Goal: Task Accomplishment & Management: Manage account settings

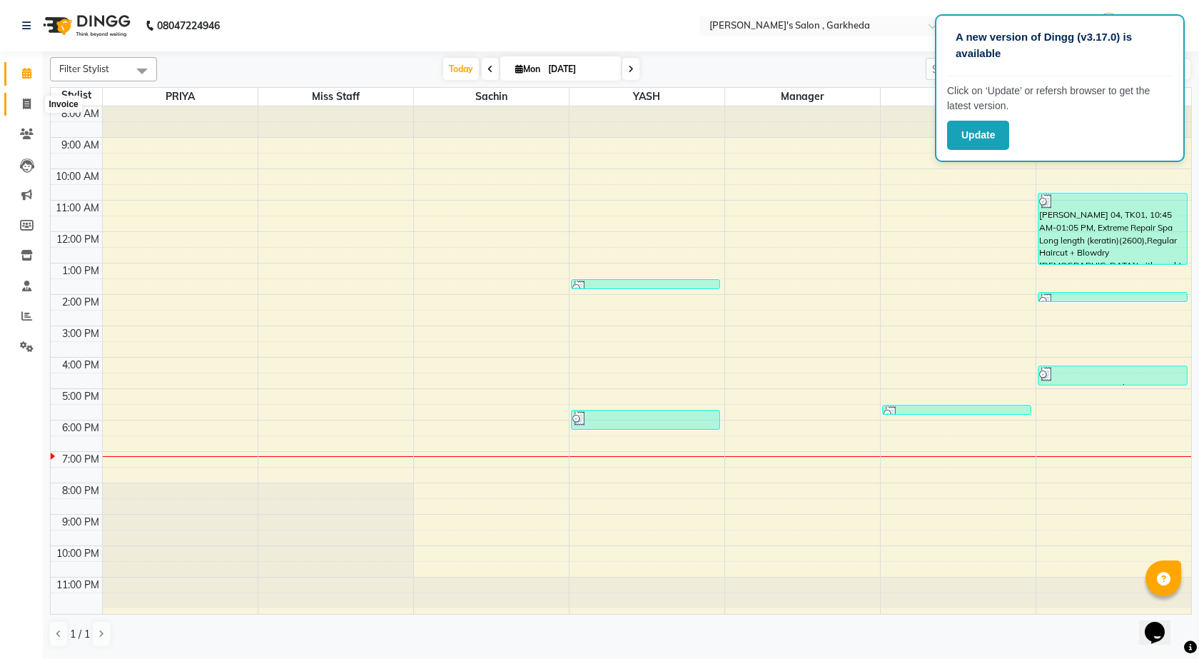
click at [26, 99] on icon at bounding box center [27, 104] width 8 height 11
select select "service"
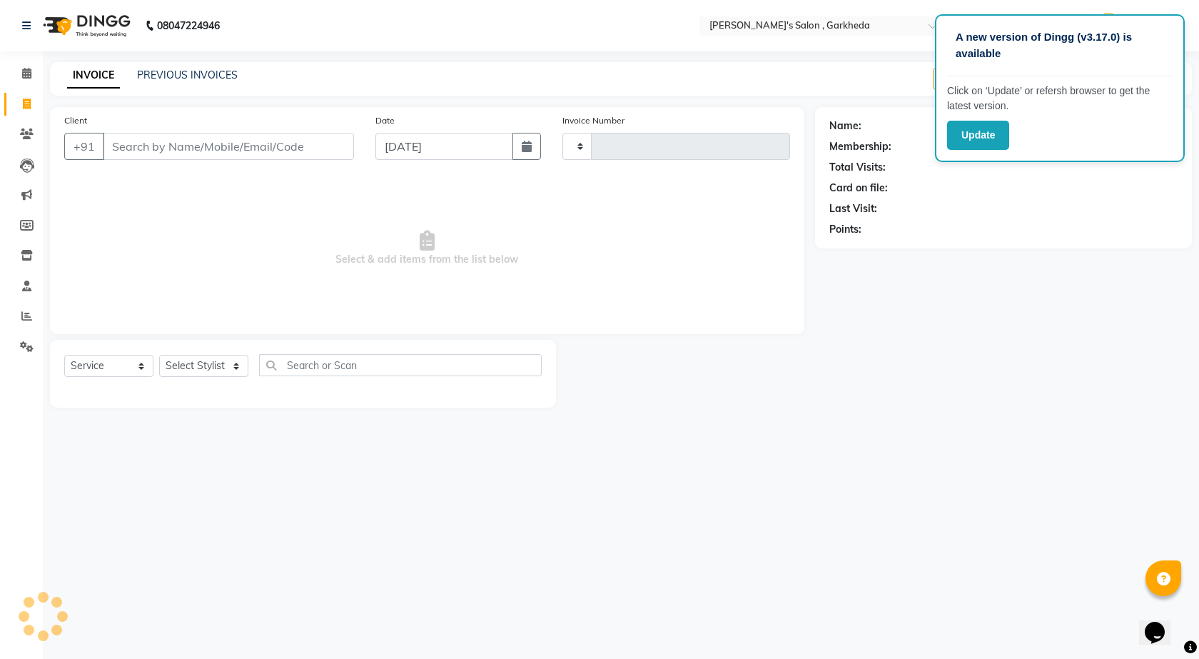
type input "1333"
select select "7062"
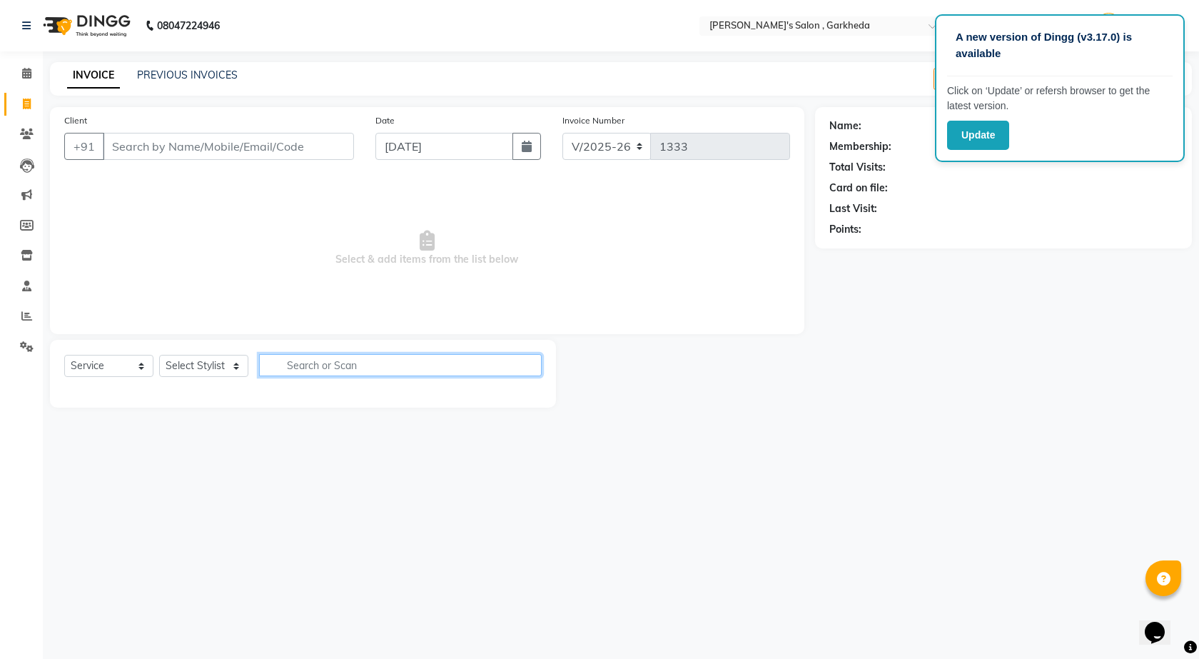
select select "72802"
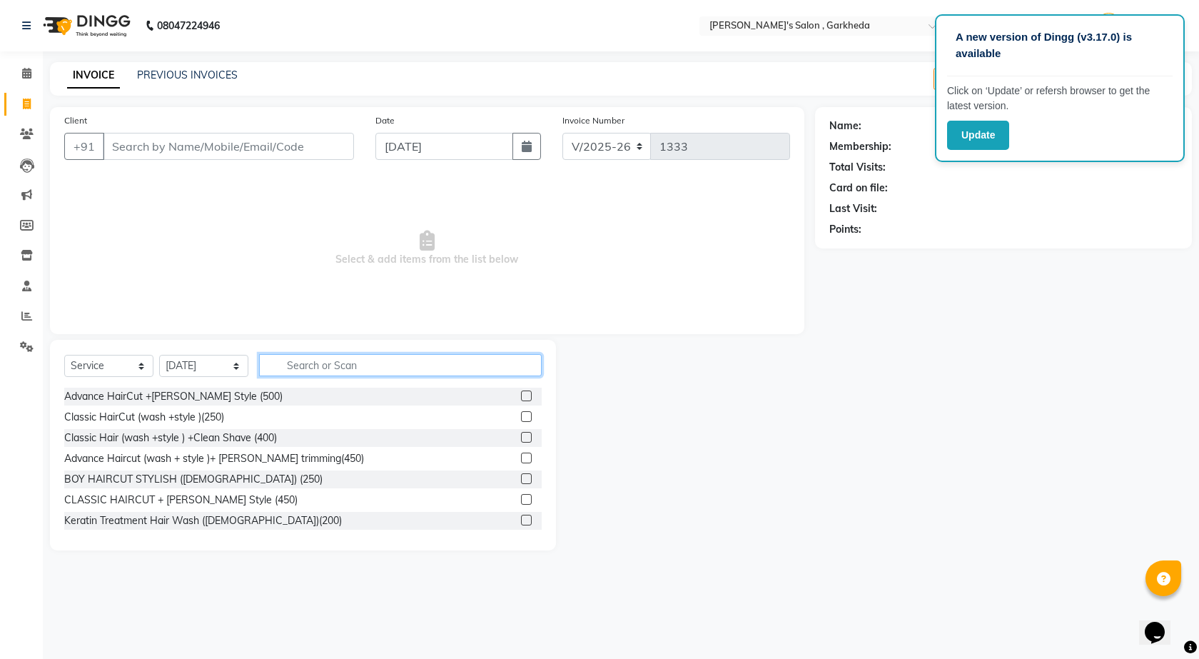
click at [333, 362] on input "text" at bounding box center [400, 365] width 283 height 22
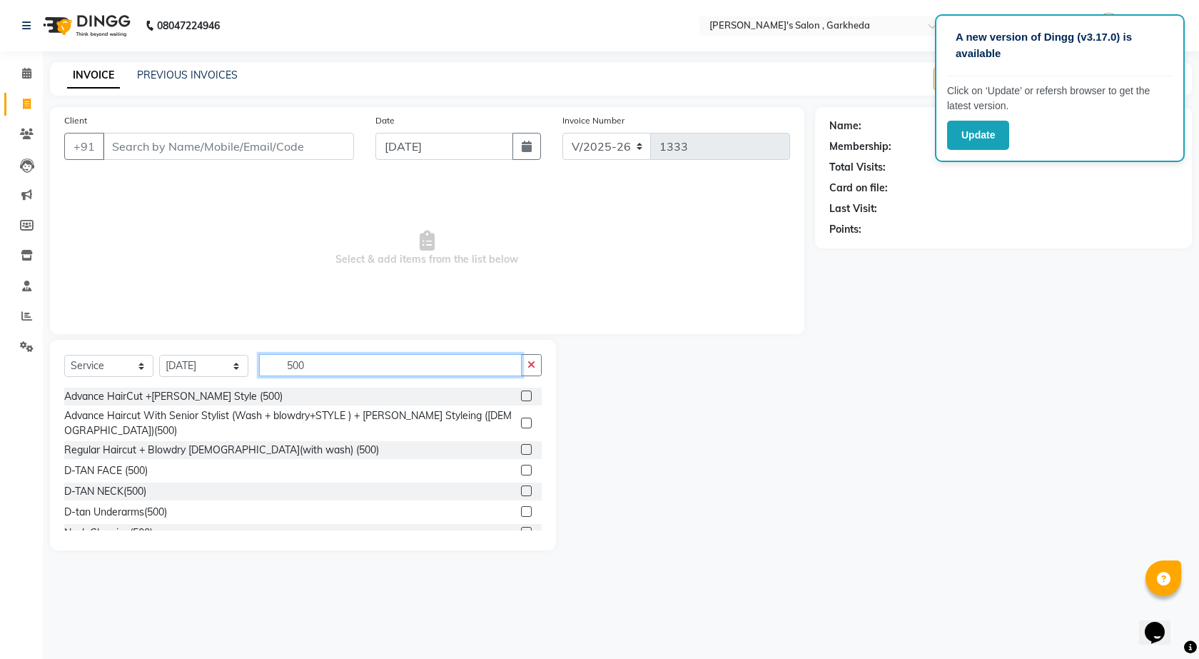
type input "500"
click at [521, 418] on label at bounding box center [526, 423] width 11 height 11
click at [521, 419] on input "checkbox" at bounding box center [525, 423] width 9 height 9
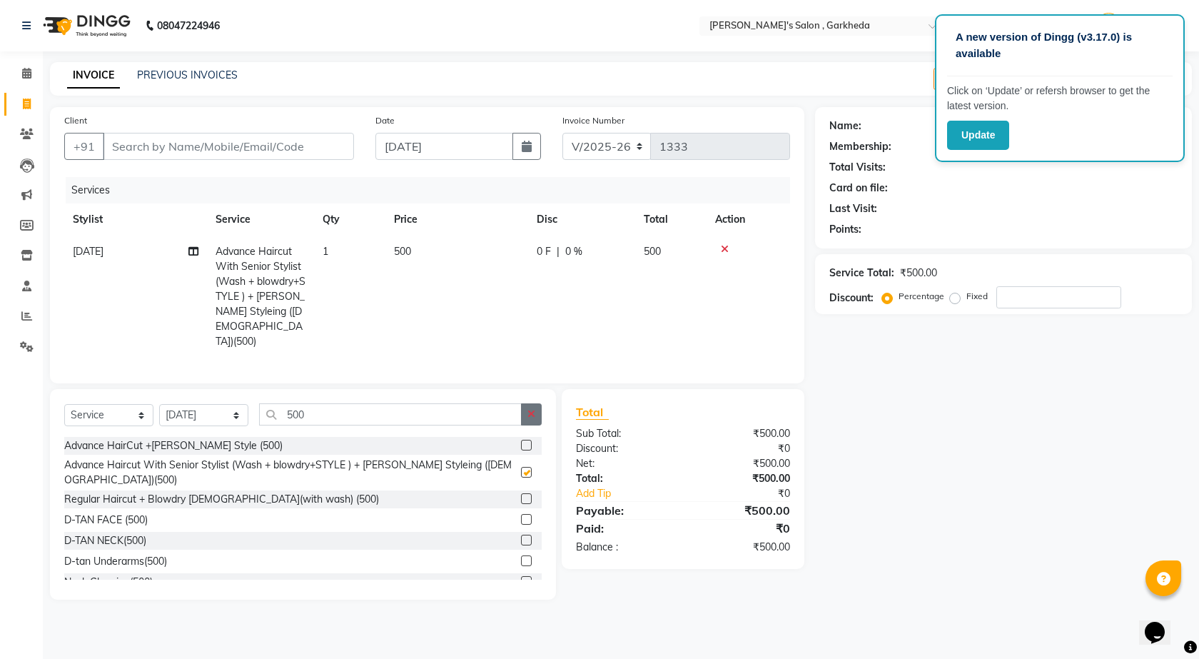
checkbox input "false"
click at [535, 409] on icon "button" at bounding box center [531, 414] width 8 height 10
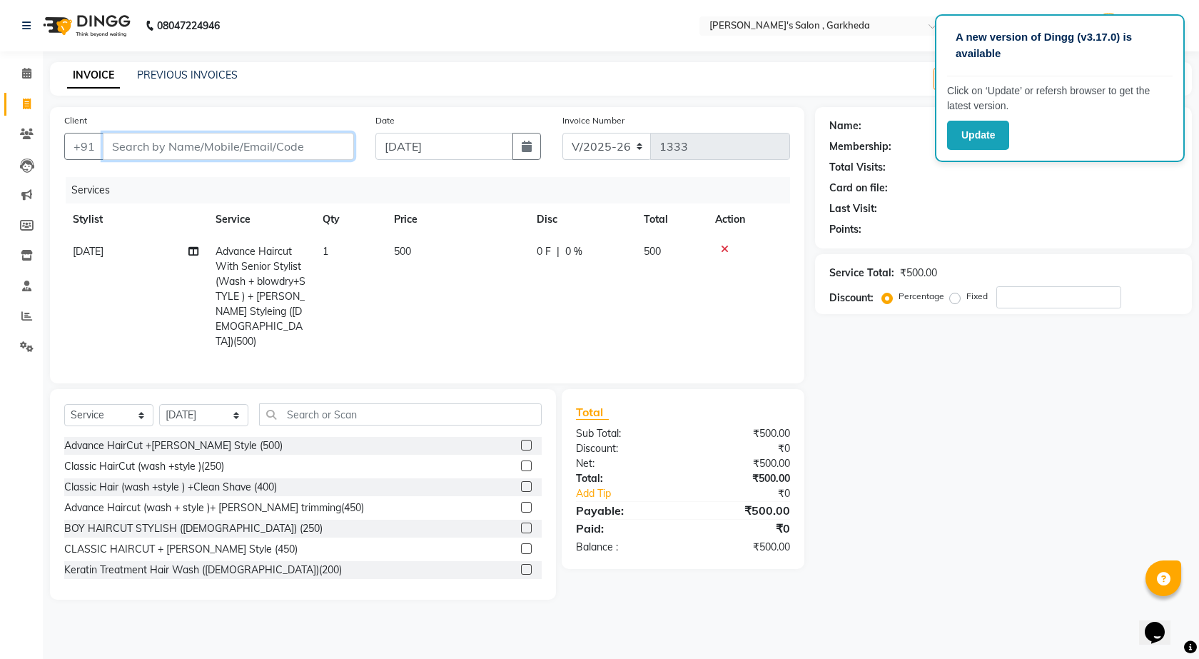
click at [265, 151] on input "Client" at bounding box center [228, 146] width 251 height 27
click at [310, 135] on input "Client" at bounding box center [228, 146] width 251 height 27
click at [309, 143] on input "Client" at bounding box center [228, 146] width 251 height 27
type input "9"
type input "0"
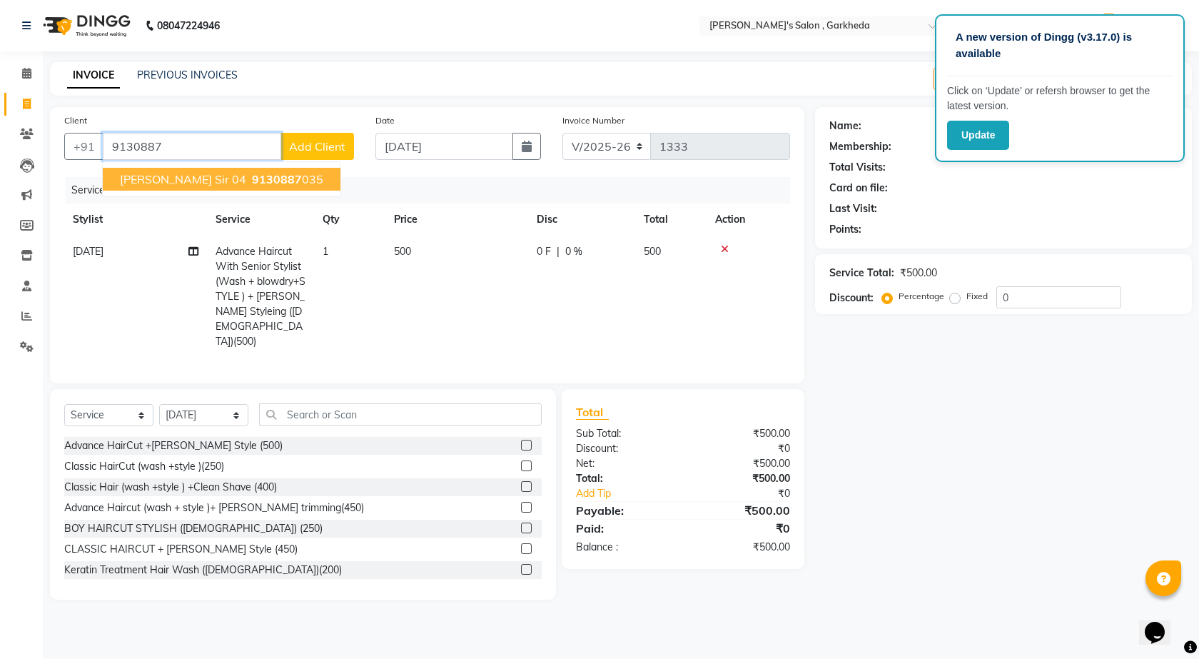
click at [185, 172] on span "[PERSON_NAME] sir 04" at bounding box center [183, 179] width 126 height 14
type input "9130887035"
type input "15"
select select "1: Object"
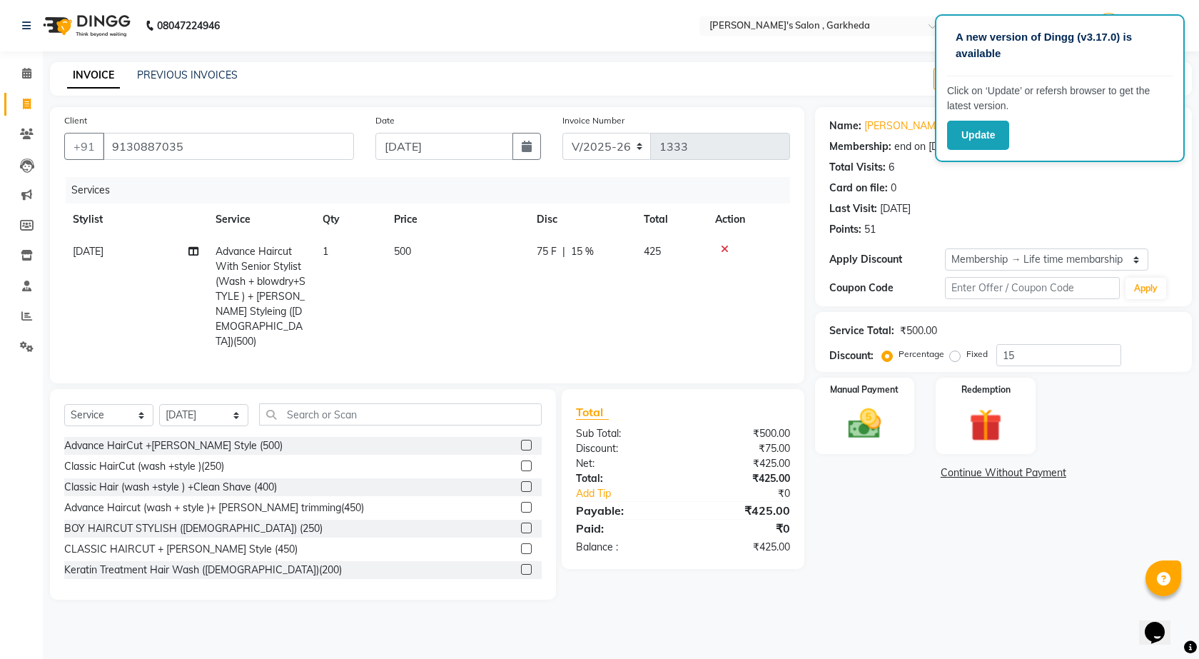
click at [486, 312] on td "500" at bounding box center [456, 297] width 143 height 122
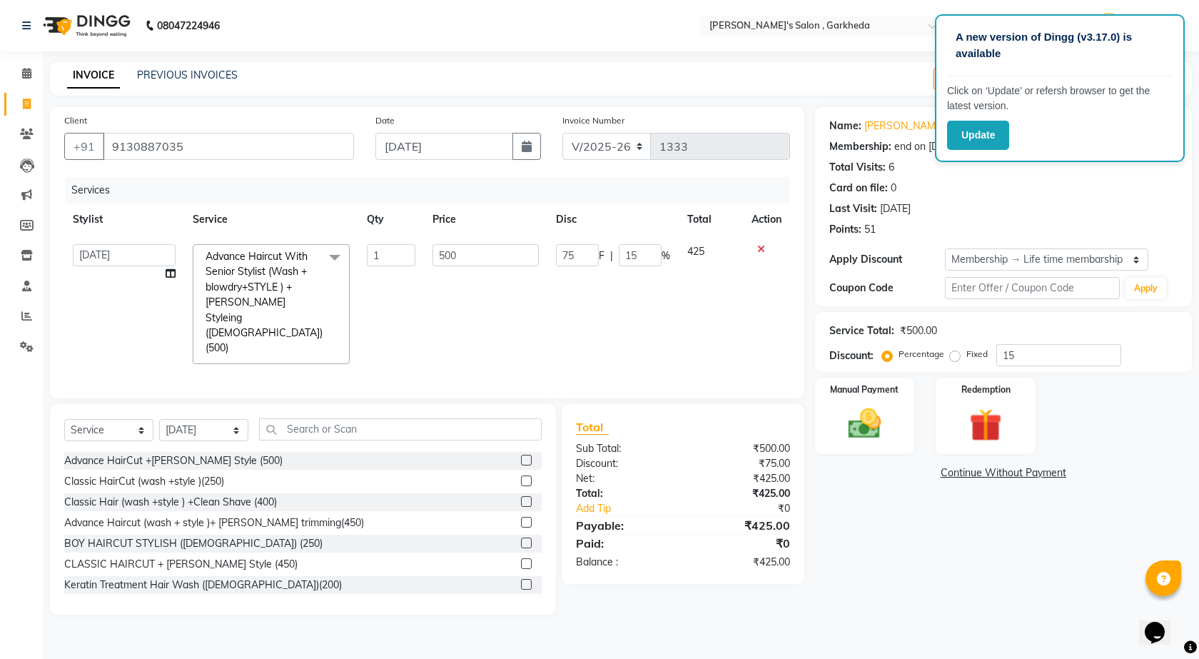
click at [486, 317] on td "500" at bounding box center [485, 304] width 123 height 137
click at [486, 320] on td "500" at bounding box center [485, 304] width 123 height 137
click at [424, 52] on div "A new version of Dingg (v3.17.0) is available Click on ‘Update’ or refersh brow…" at bounding box center [599, 329] width 1199 height 659
drag, startPoint x: 380, startPoint y: 580, endPoint x: 344, endPoint y: 503, distance: 85.3
click at [403, 591] on main "INVOICE PREVIOUS INVOICES Create New Save Open Invoices Client [PHONE_NUMBER] D…" at bounding box center [621, 349] width 1156 height 574
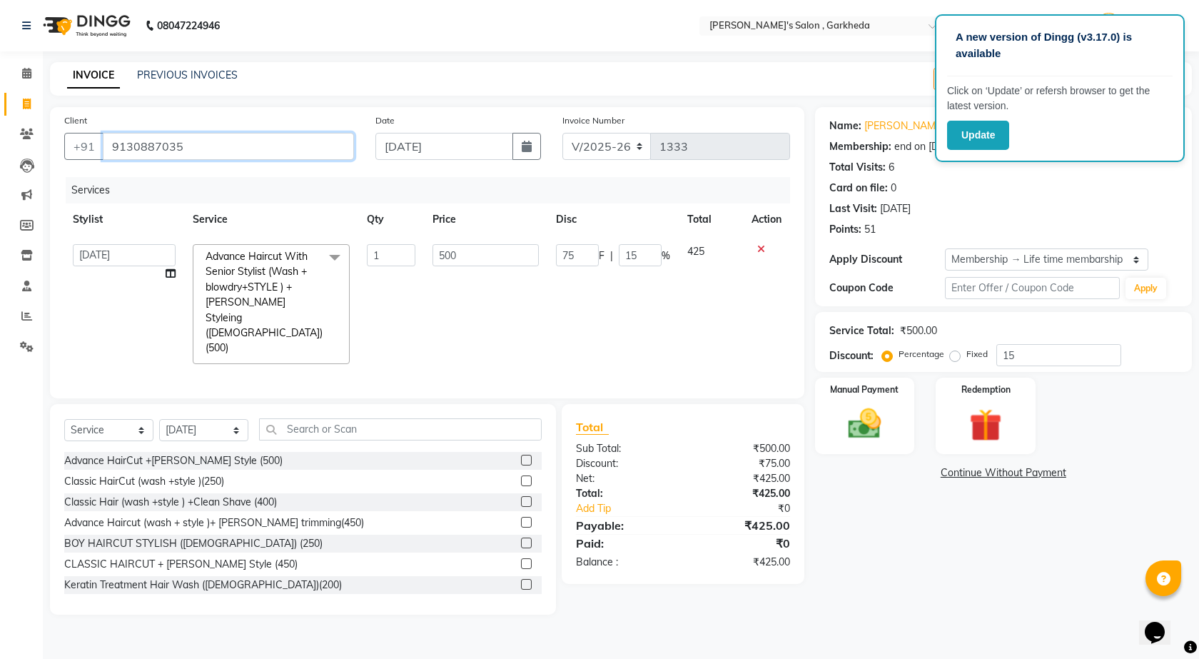
click at [308, 145] on input "9130887035" at bounding box center [228, 146] width 251 height 27
click at [443, 418] on input "text" at bounding box center [400, 429] width 283 height 22
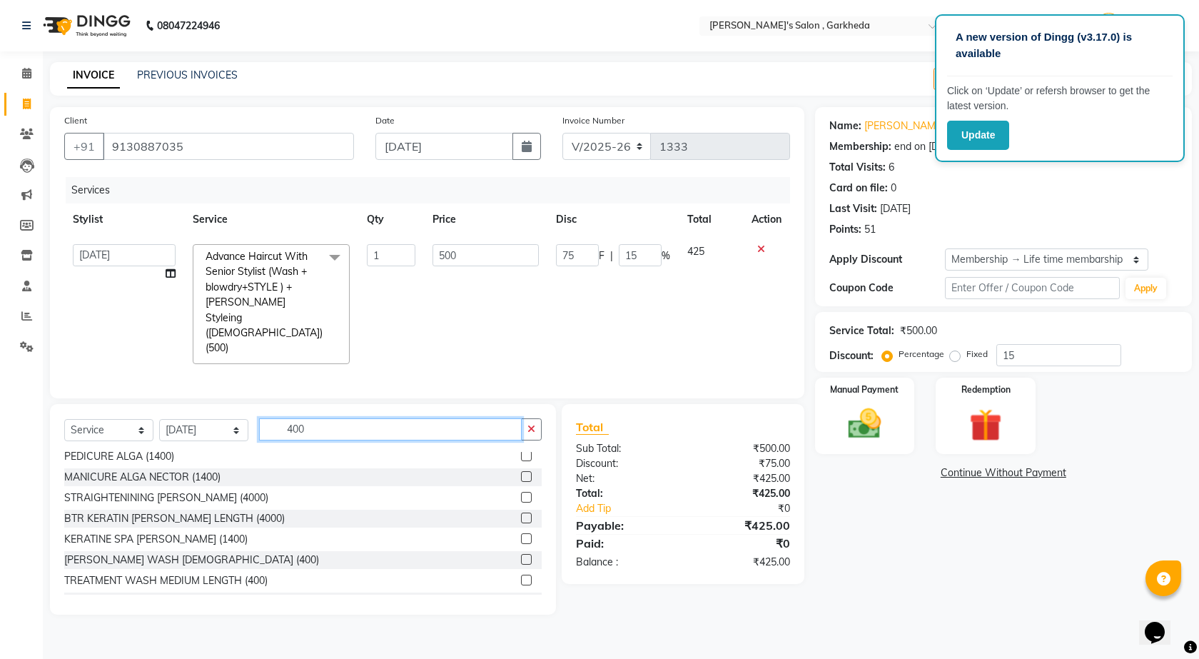
scroll to position [437, 0]
type input "400"
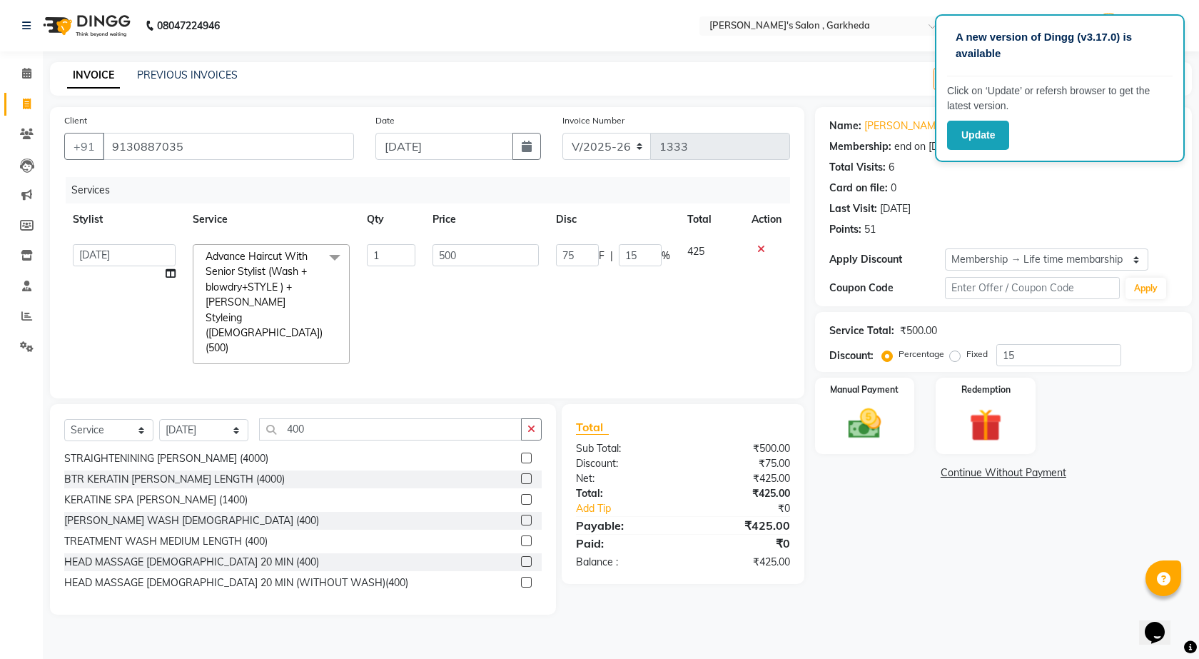
click at [521, 556] on label at bounding box center [526, 561] width 11 height 11
click at [521, 557] on input "checkbox" at bounding box center [525, 561] width 9 height 9
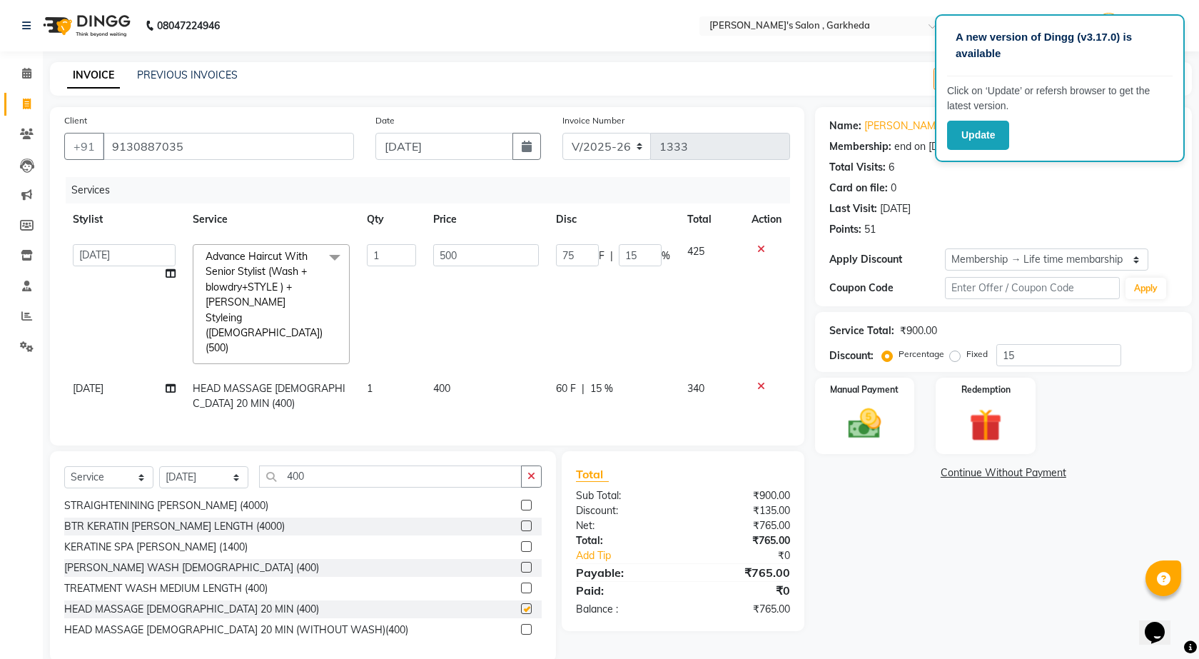
checkbox input "false"
click at [535, 465] on button "button" at bounding box center [531, 476] width 21 height 22
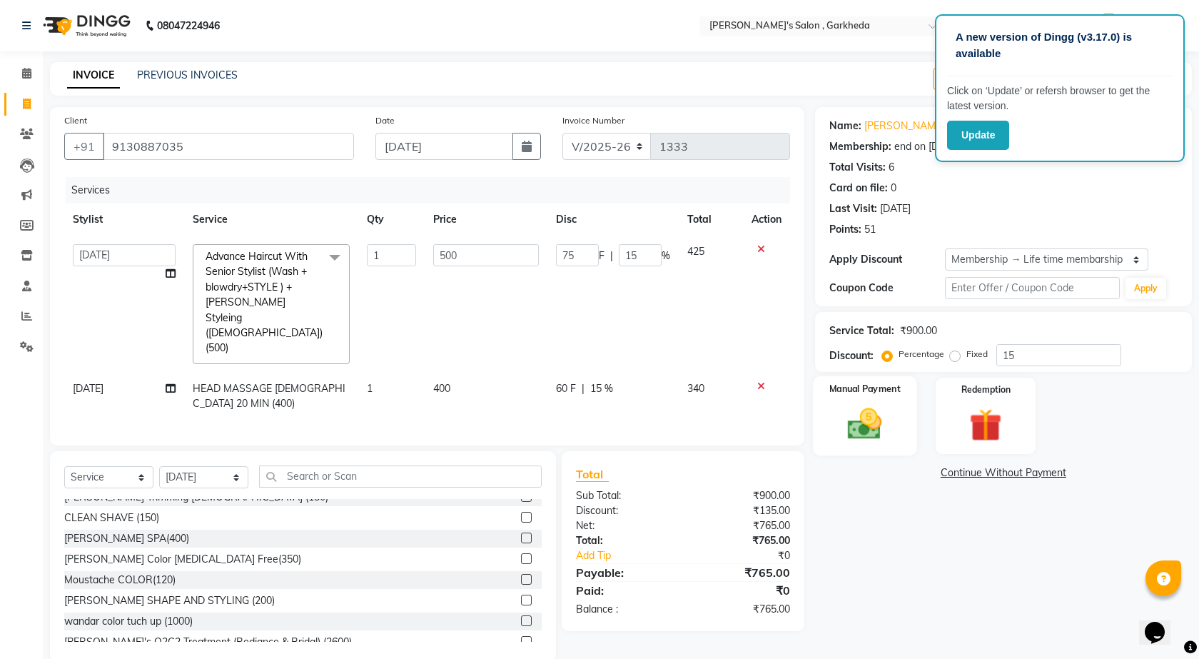
click at [893, 445] on div "Manual Payment" at bounding box center [864, 415] width 103 height 79
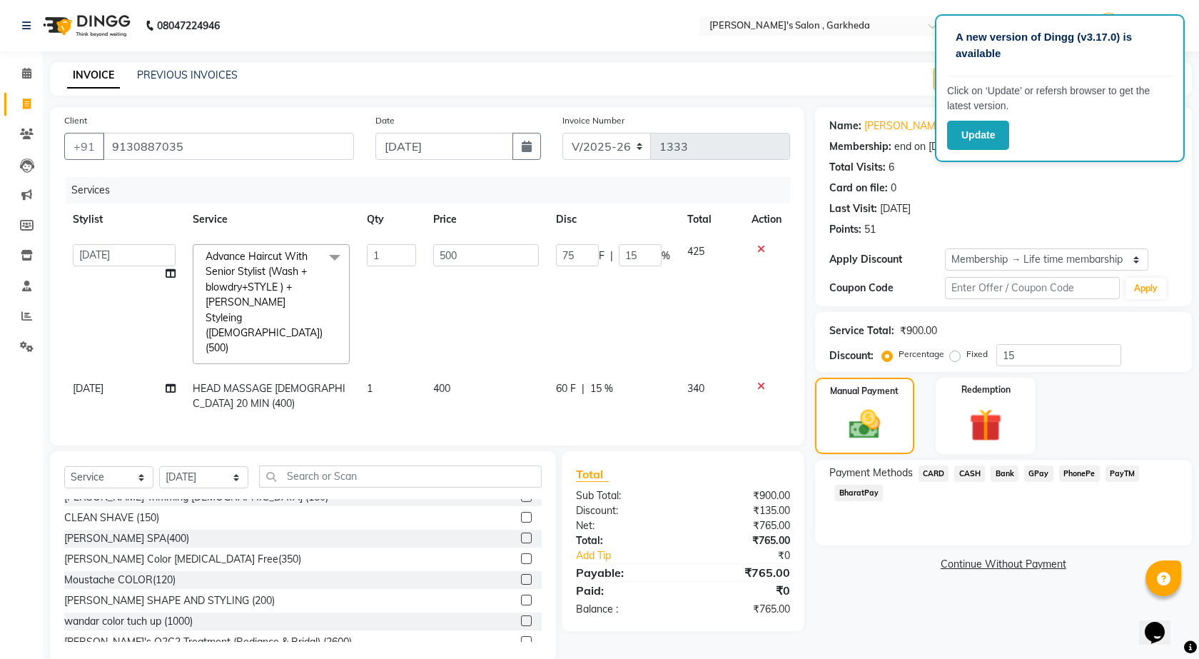
click at [1073, 475] on span "PhonePe" at bounding box center [1079, 473] width 41 height 16
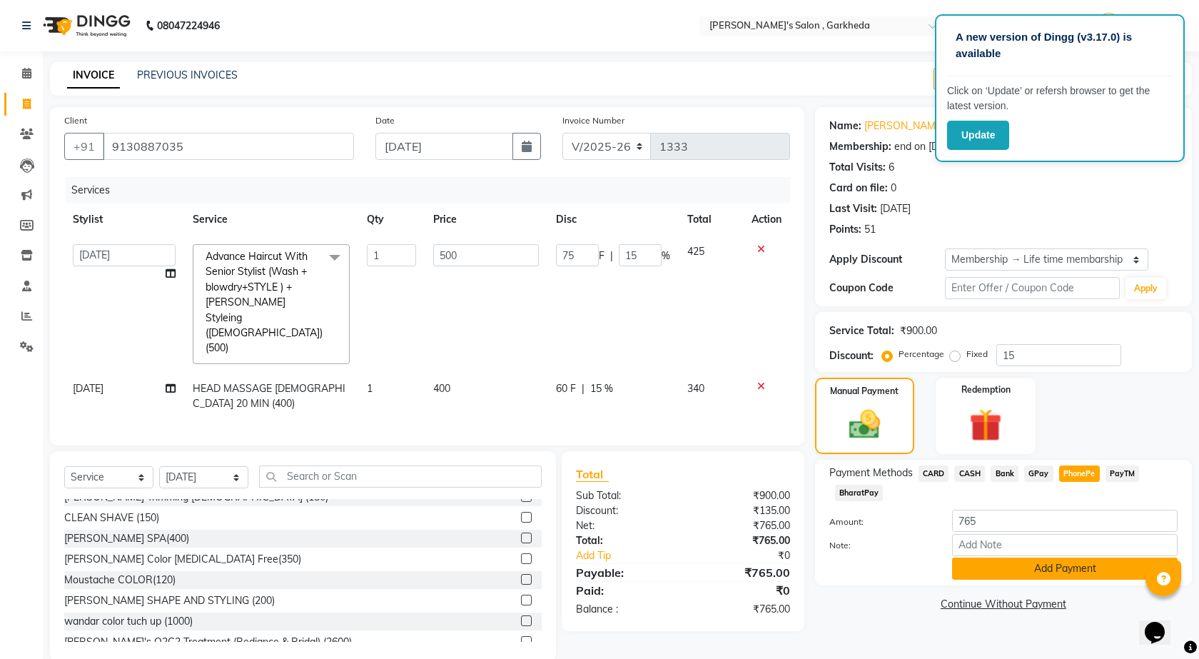
click at [1058, 565] on button "Add Payment" at bounding box center [1065, 568] width 226 height 22
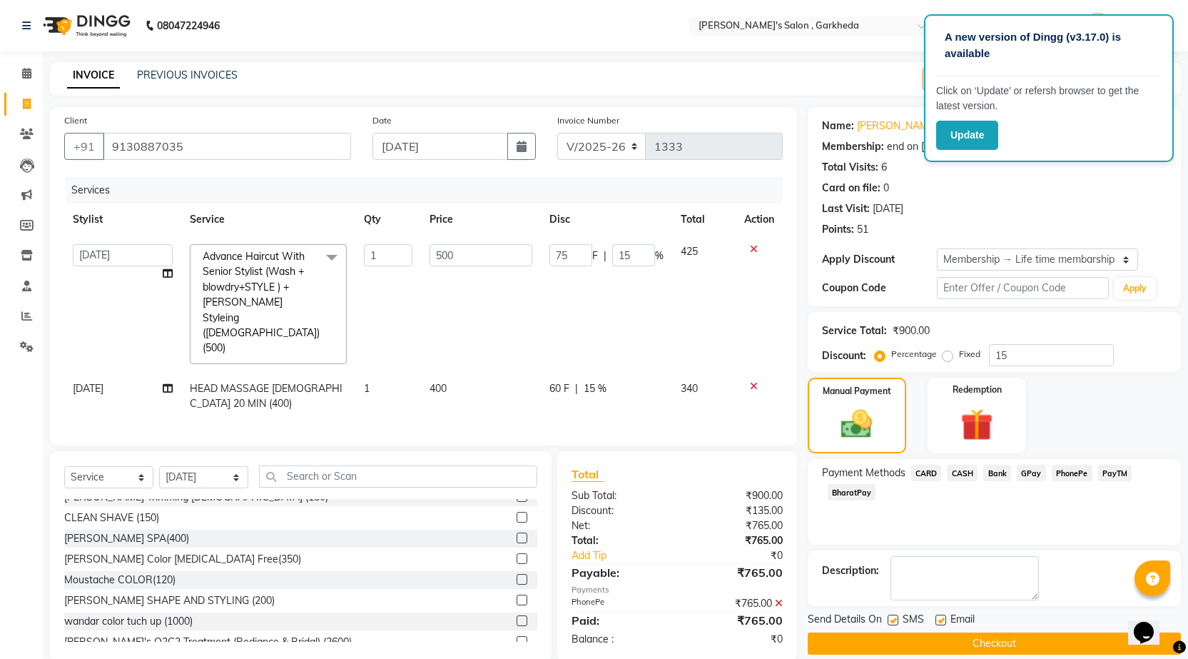
click at [905, 648] on button "Checkout" at bounding box center [994, 643] width 373 height 22
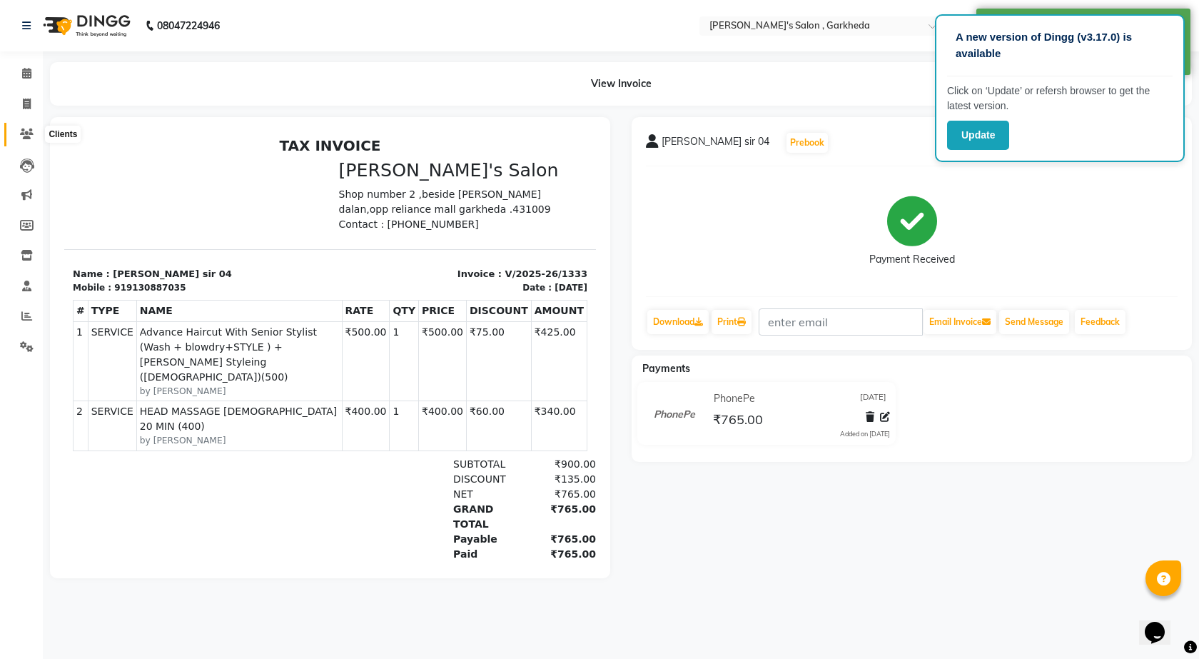
click at [21, 138] on icon at bounding box center [27, 133] width 14 height 11
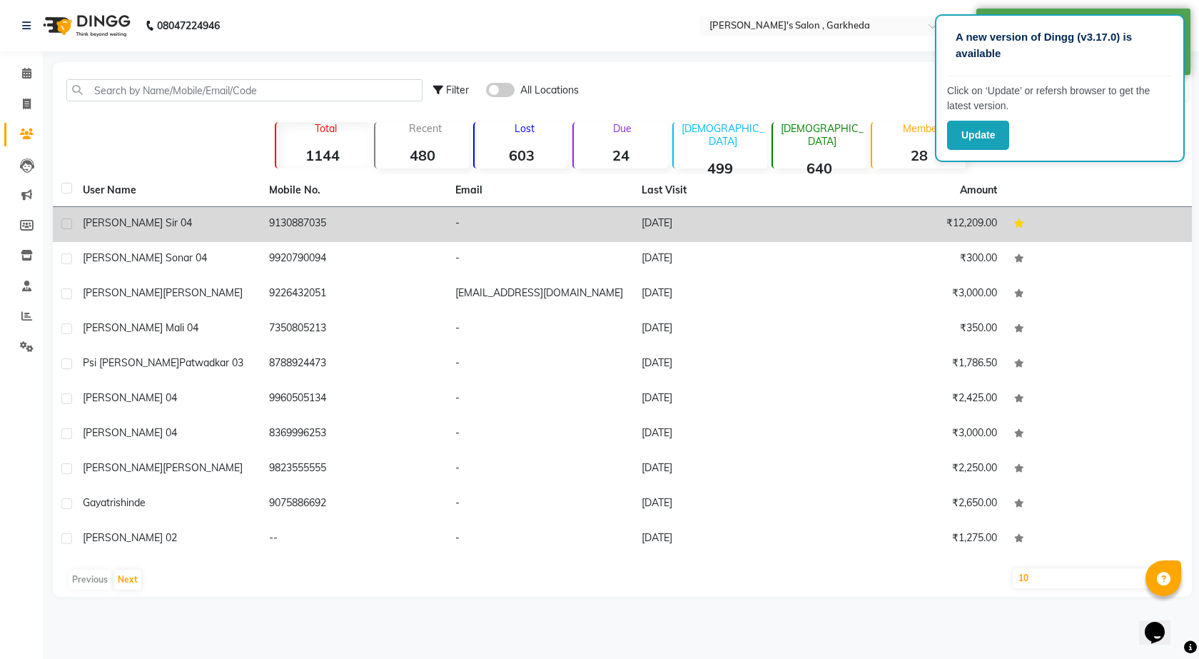
click at [193, 217] on div "[PERSON_NAME] sir 04" at bounding box center [167, 223] width 169 height 15
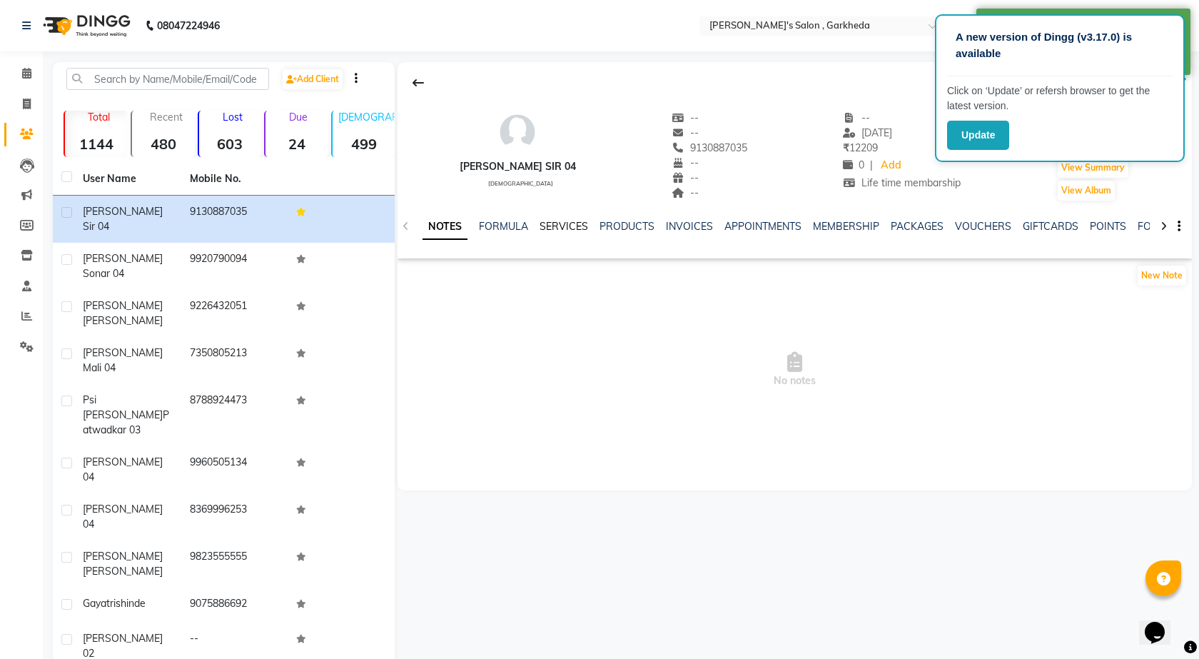
click at [559, 226] on link "SERVICES" at bounding box center [564, 226] width 49 height 13
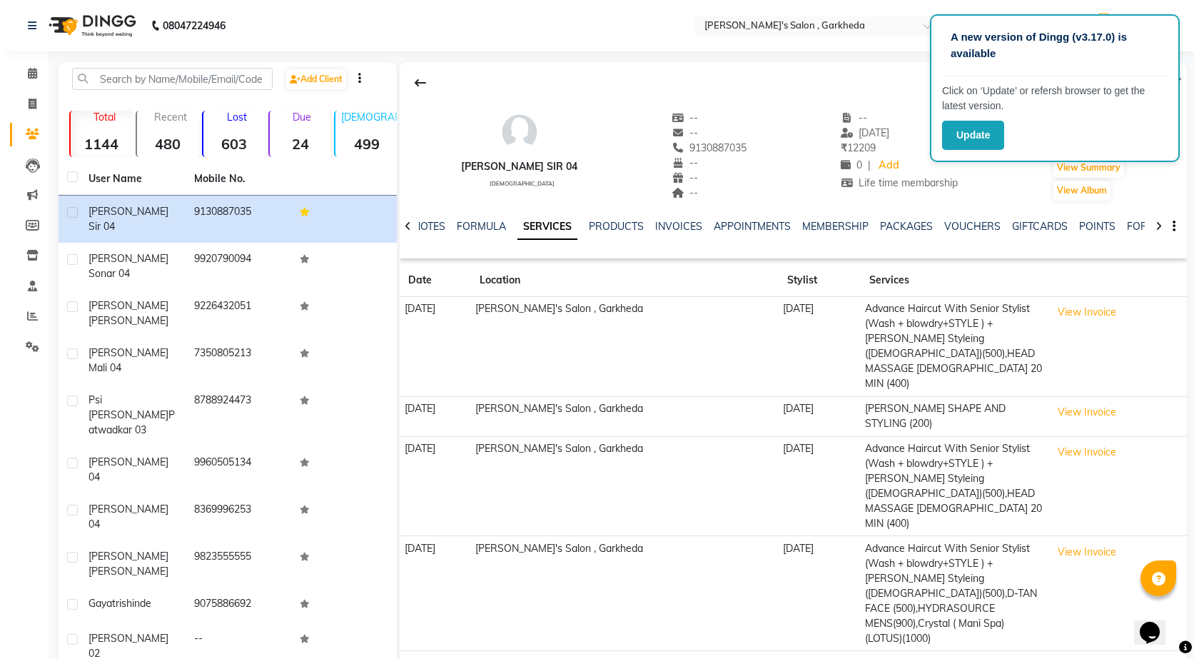
scroll to position [41, 0]
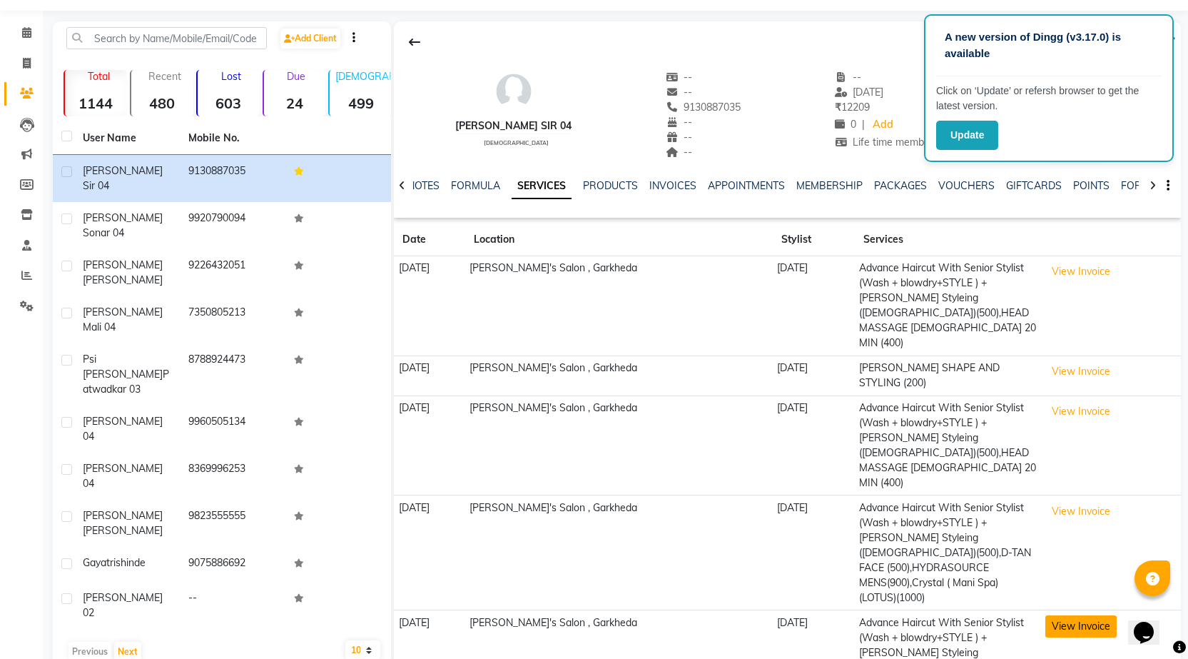
click at [1075, 615] on button "View Invoice" at bounding box center [1081, 626] width 71 height 22
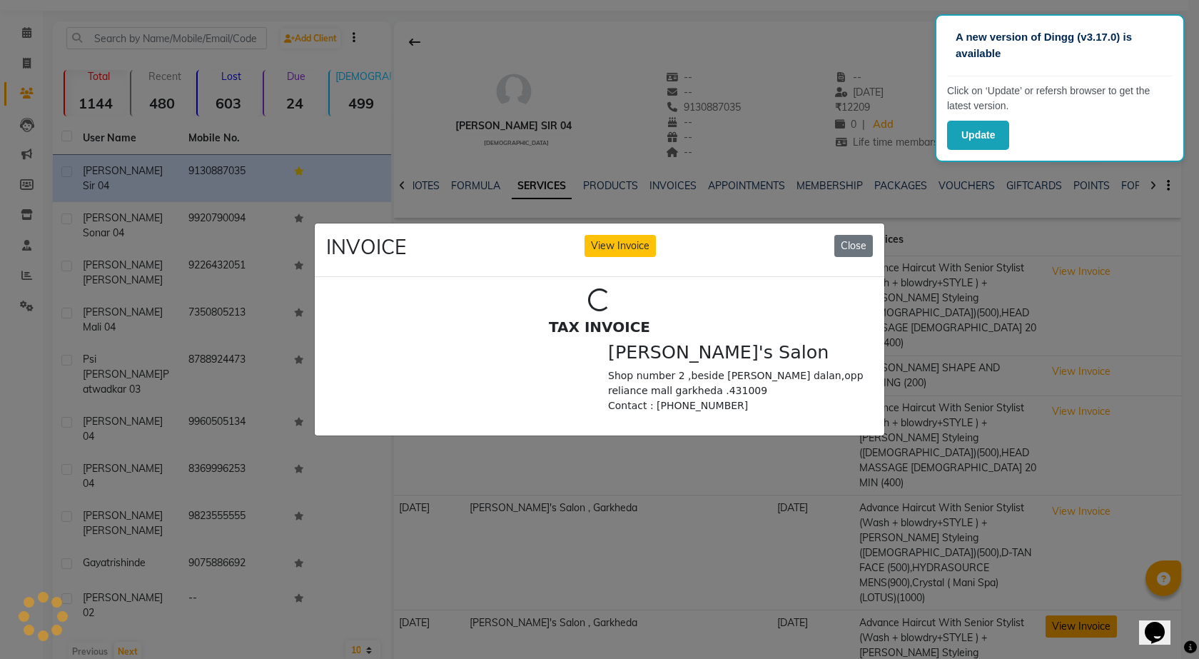
scroll to position [0, 0]
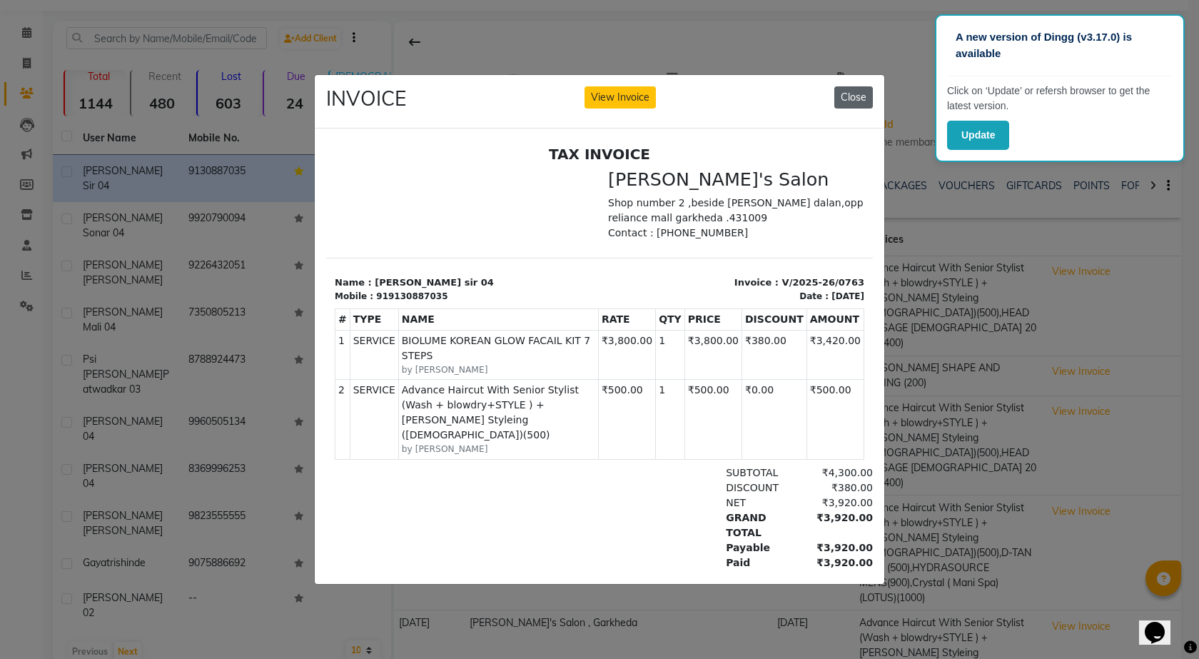
click at [848, 89] on button "Close" at bounding box center [853, 97] width 39 height 22
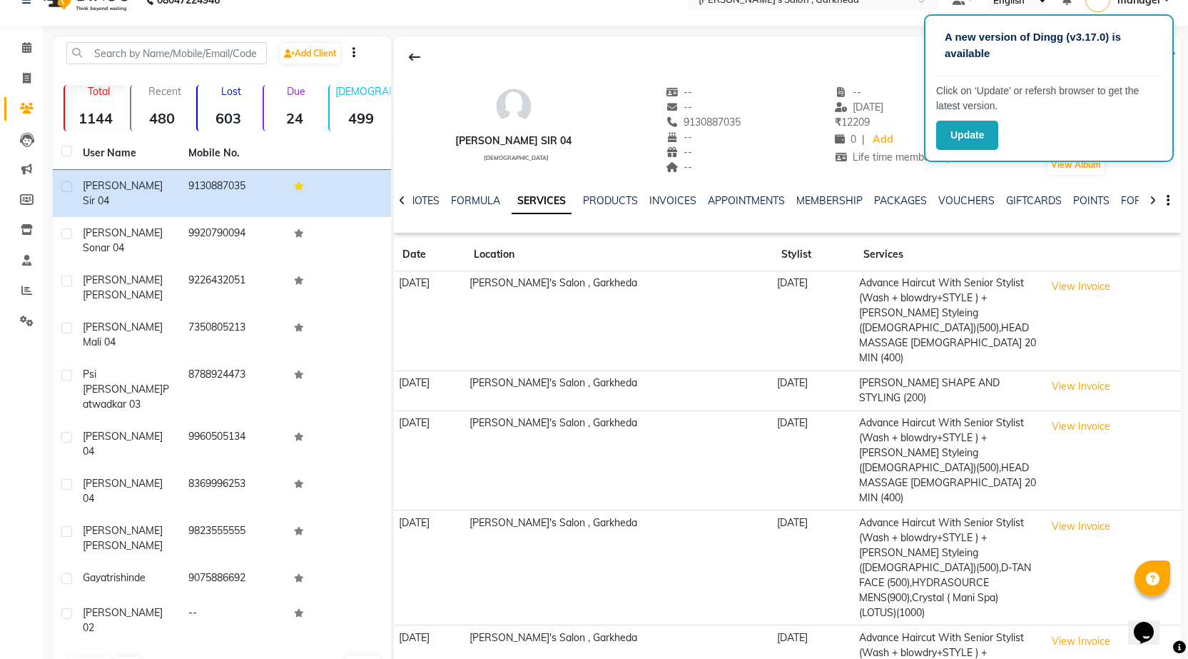
scroll to position [41, 0]
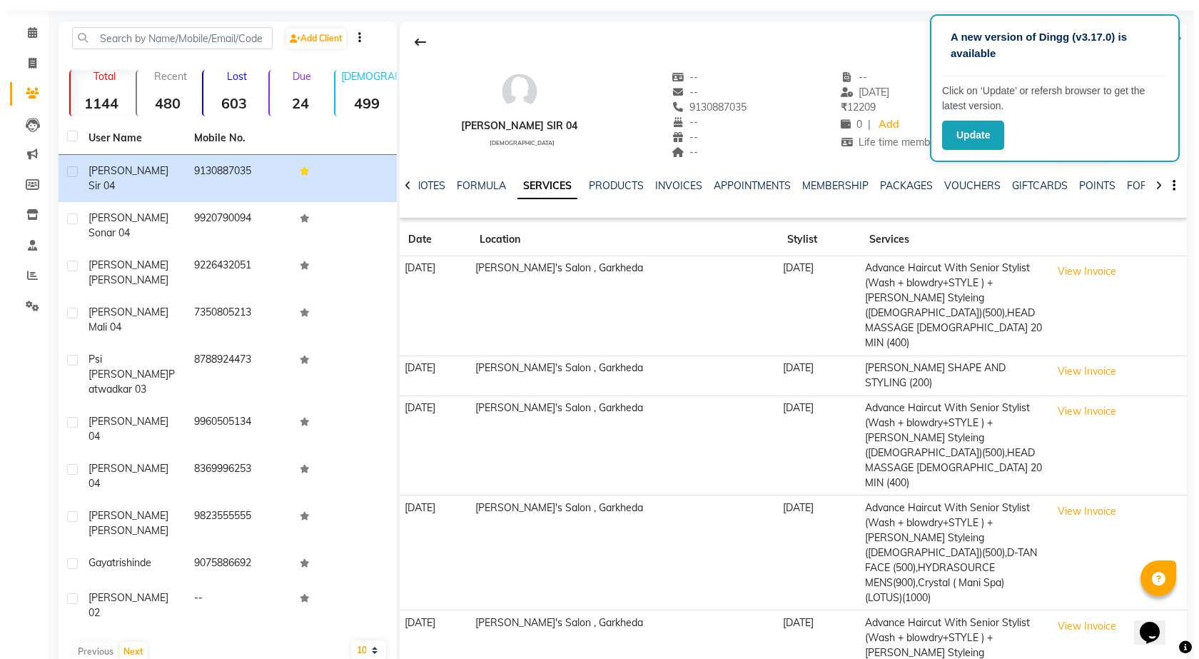
scroll to position [0, 0]
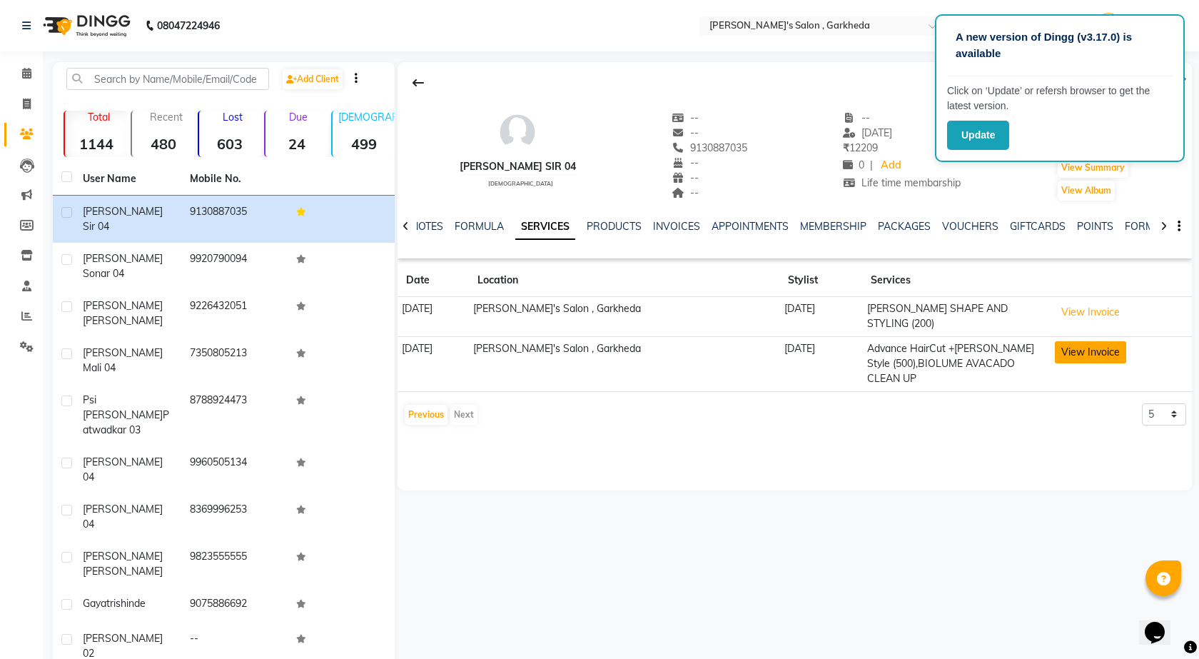
click at [1065, 342] on button "View Invoice" at bounding box center [1090, 352] width 71 height 22
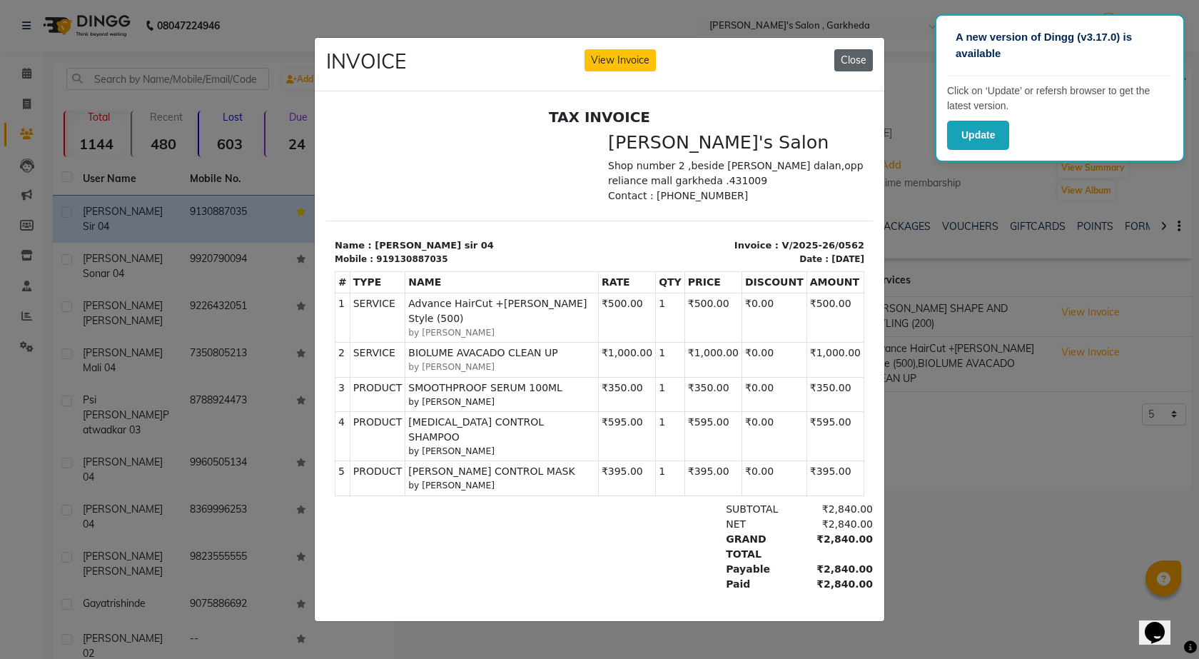
click at [852, 56] on button "Close" at bounding box center [853, 60] width 39 height 22
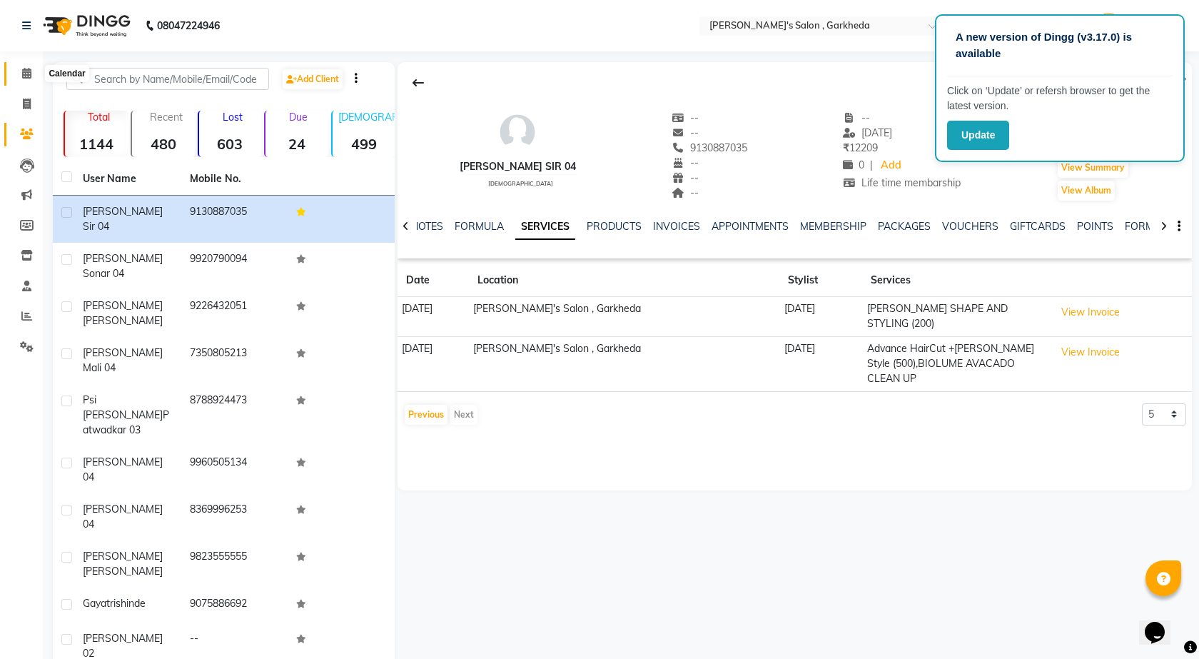
click at [34, 69] on span at bounding box center [26, 74] width 25 height 16
